Goal: Information Seeking & Learning: Learn about a topic

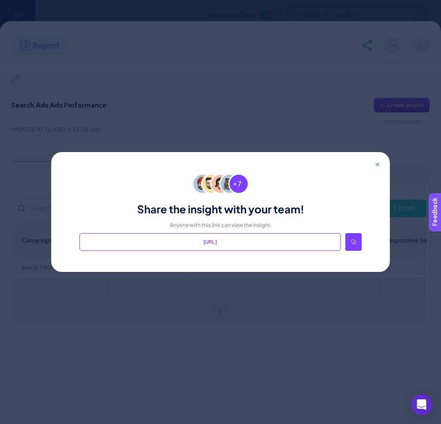
click at [351, 242] on icon at bounding box center [353, 241] width 5 height 5
click at [372, 168] on div "Share the insight with your team! Anyone with this link can view the insight. […" at bounding box center [220, 212] width 338 height 120
click at [374, 168] on div "Share the insight with your team! Anyone with this link can view the insight. h…" at bounding box center [220, 212] width 338 height 120
click at [376, 167] on div "Share the insight with your team! Anyone with this link can view the insight. h…" at bounding box center [220, 212] width 338 height 120
click at [378, 163] on icon at bounding box center [377, 165] width 4 height 4
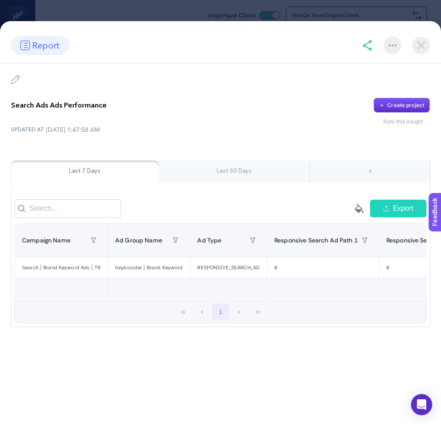
scroll to position [47, 0]
click at [370, 48] on img at bounding box center [367, 45] width 11 height 11
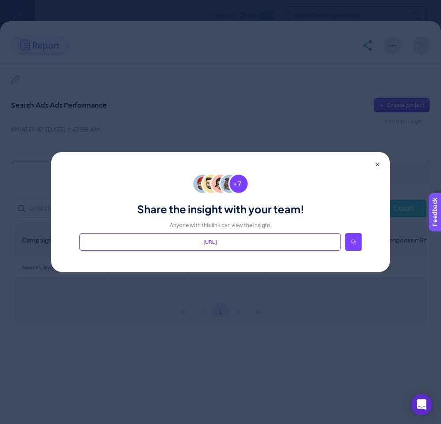
click at [379, 159] on div "Share the insight with your team! Anyone with this link can view the insight. h…" at bounding box center [220, 212] width 338 height 120
click at [377, 163] on icon at bounding box center [377, 165] width 4 height 4
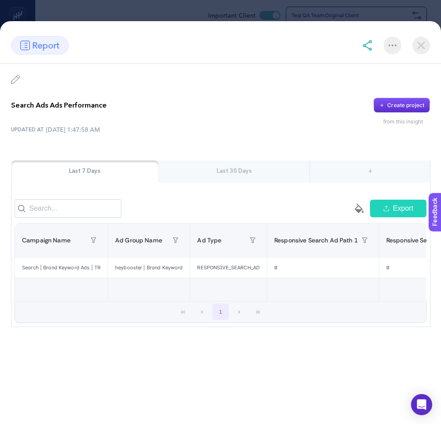
click at [363, 41] on img at bounding box center [367, 45] width 11 height 11
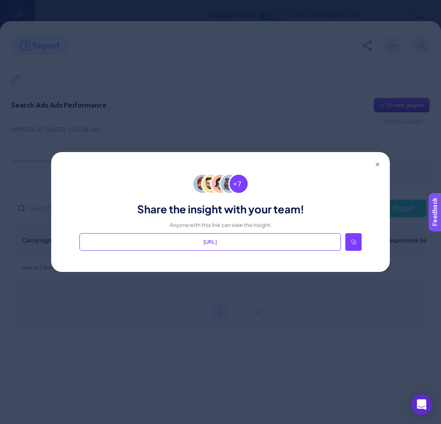
click at [418, 41] on div "Share the insight with your team! Anyone with this link can view the insight. h…" at bounding box center [220, 212] width 441 height 424
click at [418, 41] on body "Important Client Test QA Team Original Client Insights Favorites InProgress Cha…" at bounding box center [220, 165] width 441 height 424
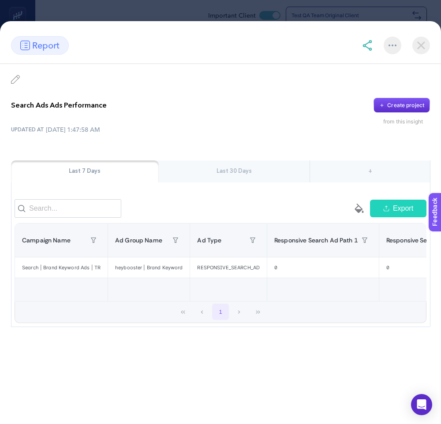
click at [418, 41] on img at bounding box center [421, 46] width 18 height 18
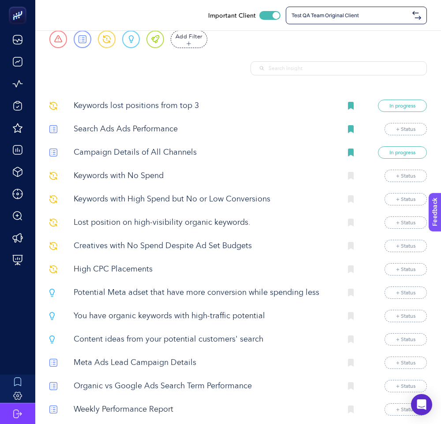
click at [209, 76] on section "Urgent Report Warning Opportunity Perfect Add Filter Fields 0 Package Package D…" at bounding box center [237, 59] width 377 height 58
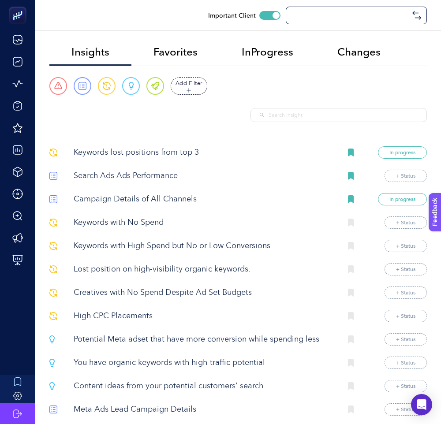
checkbox input "true"
click at [136, 201] on p "Campaign Details of All Channels" at bounding box center [204, 199] width 261 height 12
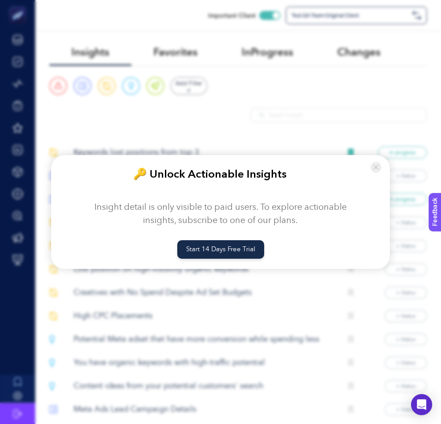
click at [378, 169] on img at bounding box center [375, 167] width 11 height 11
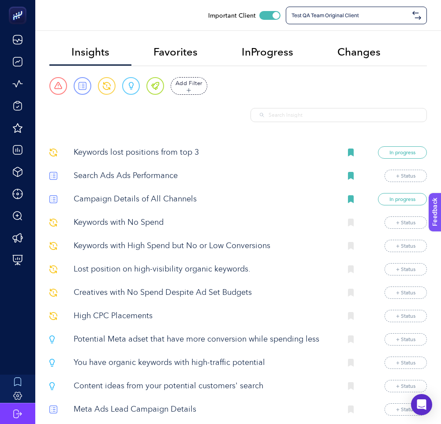
click at [155, 179] on p "Search Ads Ads Performance" at bounding box center [204, 176] width 261 height 12
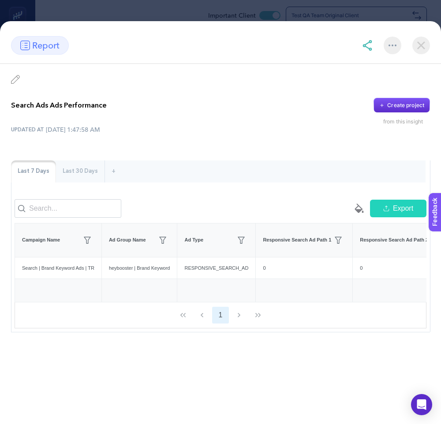
click at [368, 44] on img at bounding box center [367, 45] width 11 height 11
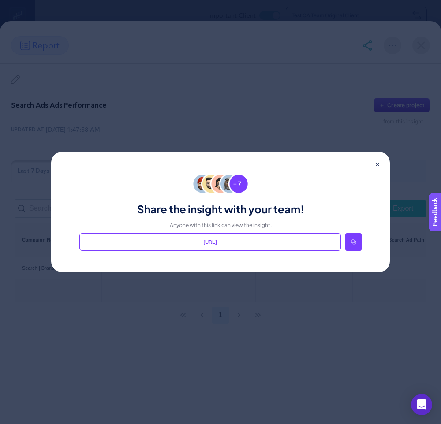
click at [378, 166] on icon at bounding box center [377, 165] width 4 height 4
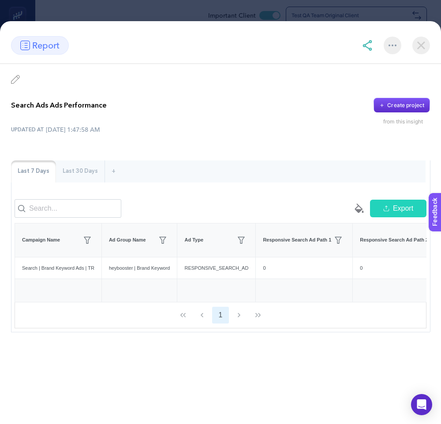
click at [364, 38] on div at bounding box center [396, 46] width 68 height 18
click at [364, 41] on img at bounding box center [367, 45] width 11 height 11
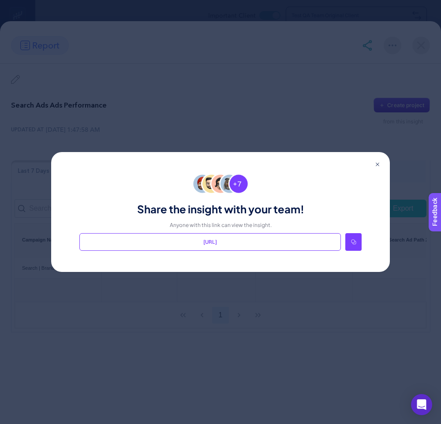
click at [381, 167] on div "Share the insight with your team! Anyone with this link can view the insight. […" at bounding box center [220, 212] width 338 height 120
click at [378, 162] on div "Share the insight with your team! Anyone with this link can view the insight. […" at bounding box center [220, 212] width 338 height 120
click at [377, 163] on icon at bounding box center [377, 165] width 4 height 4
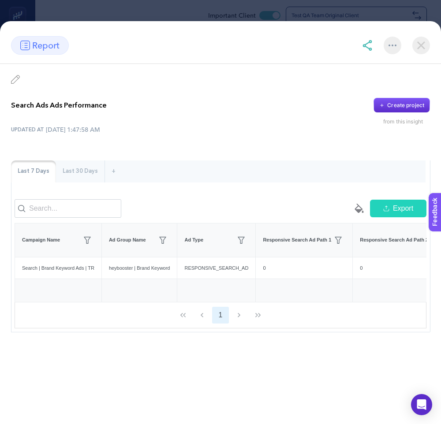
click at [419, 42] on img at bounding box center [421, 46] width 18 height 18
